Goal: Transaction & Acquisition: Purchase product/service

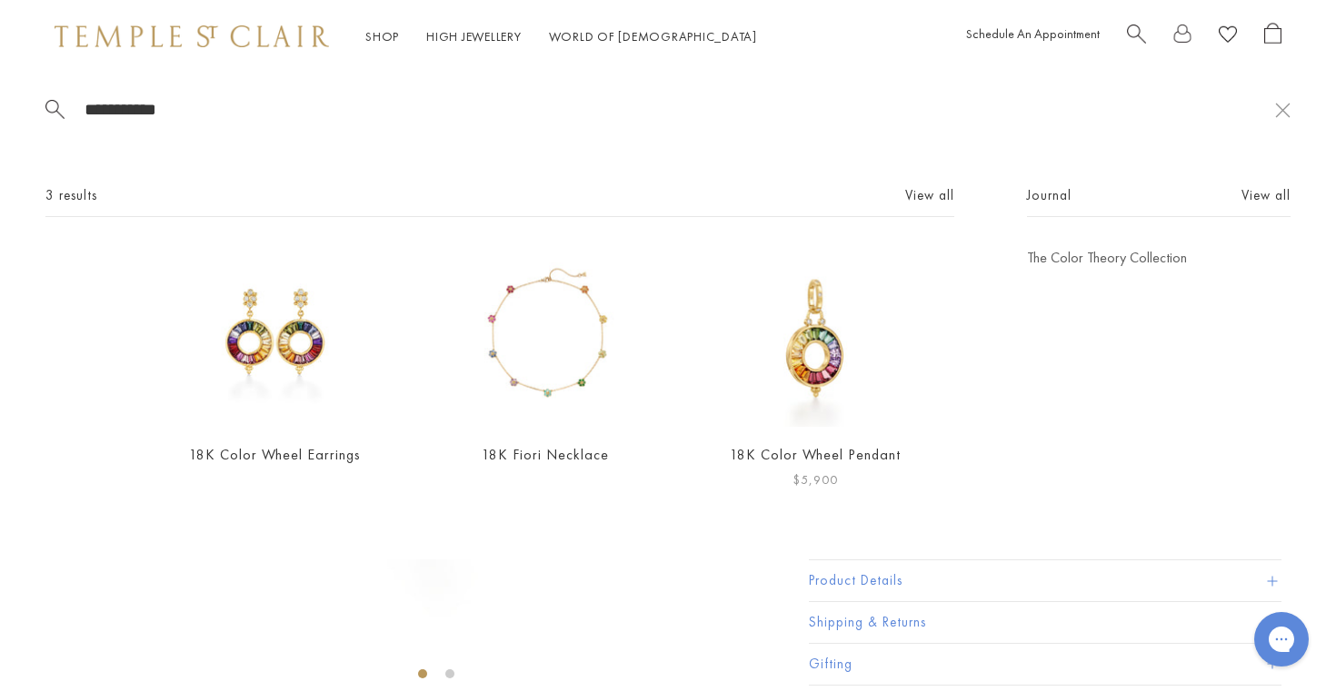
type input "**********"
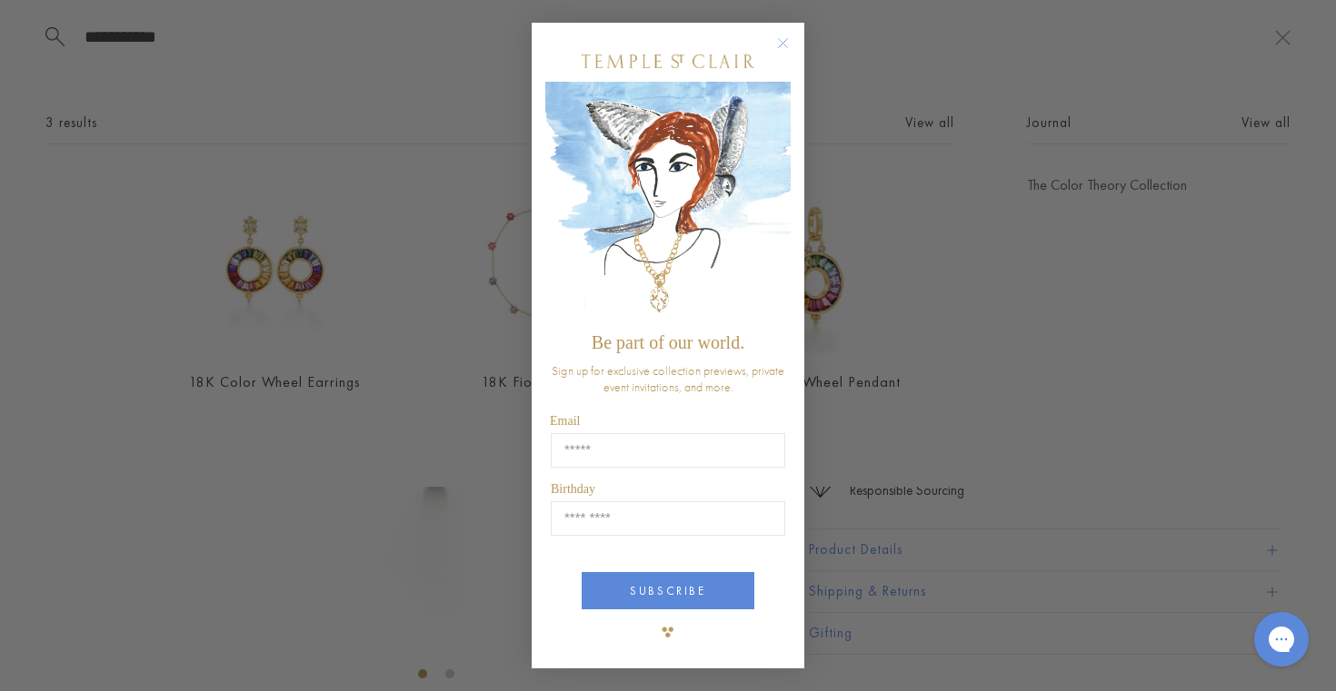
click at [785, 45] on circle "Close dialog" at bounding box center [783, 43] width 22 height 22
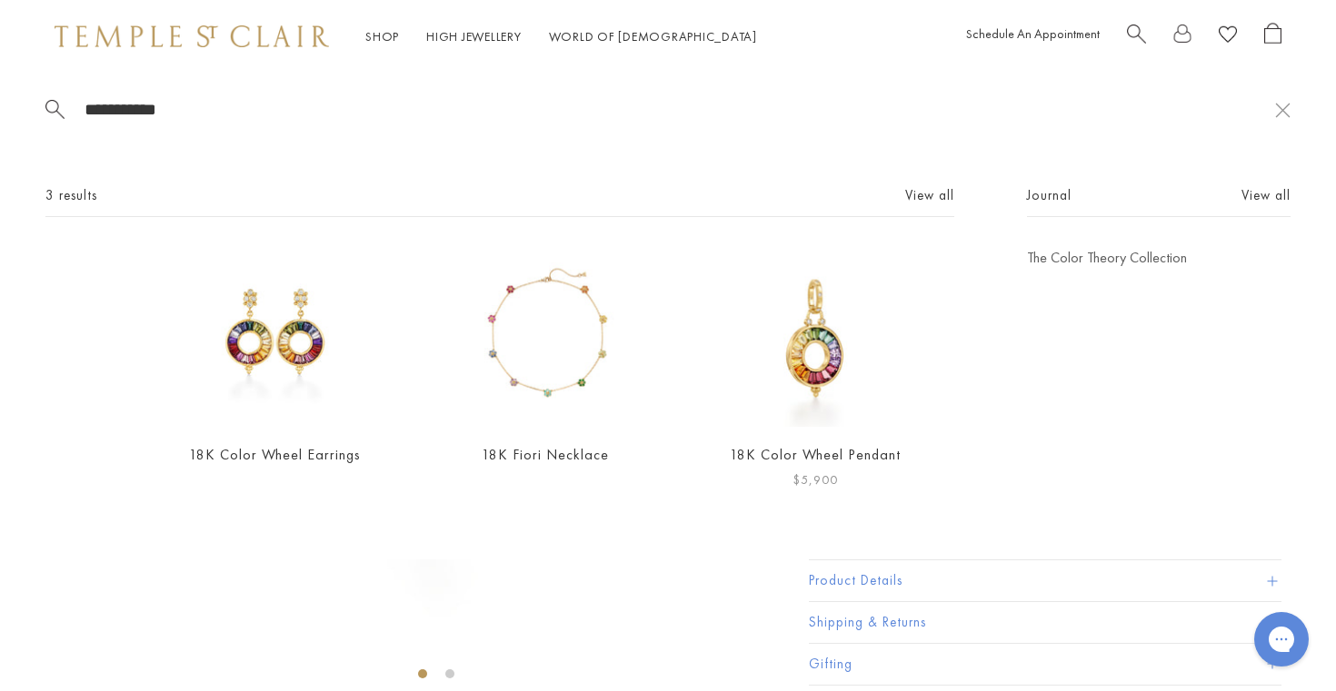
click at [798, 335] on img at bounding box center [815, 337] width 179 height 179
